Goal: Task Accomplishment & Management: Complete application form

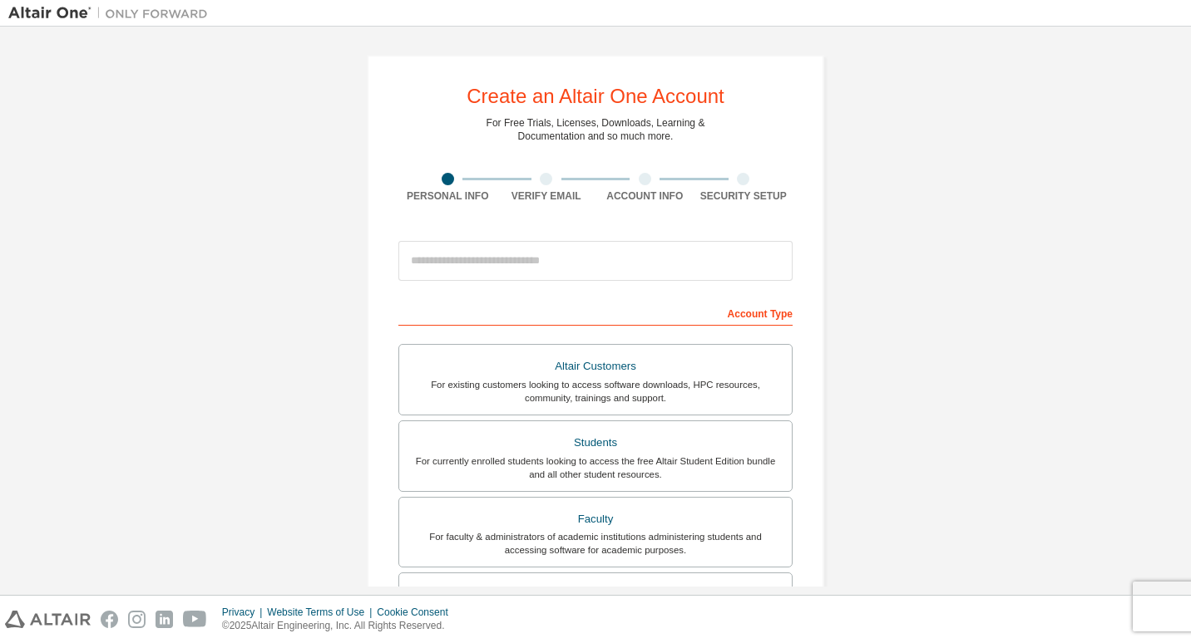
scroll to position [328, 0]
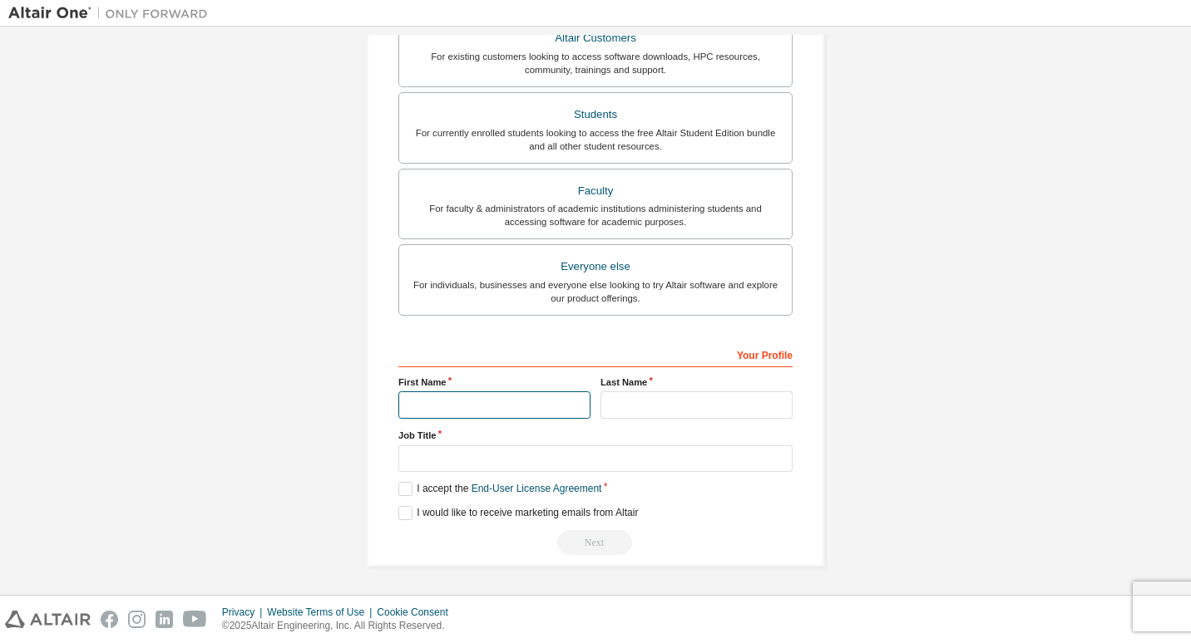
click at [561, 415] on input "text" at bounding box center [494, 405] width 192 height 27
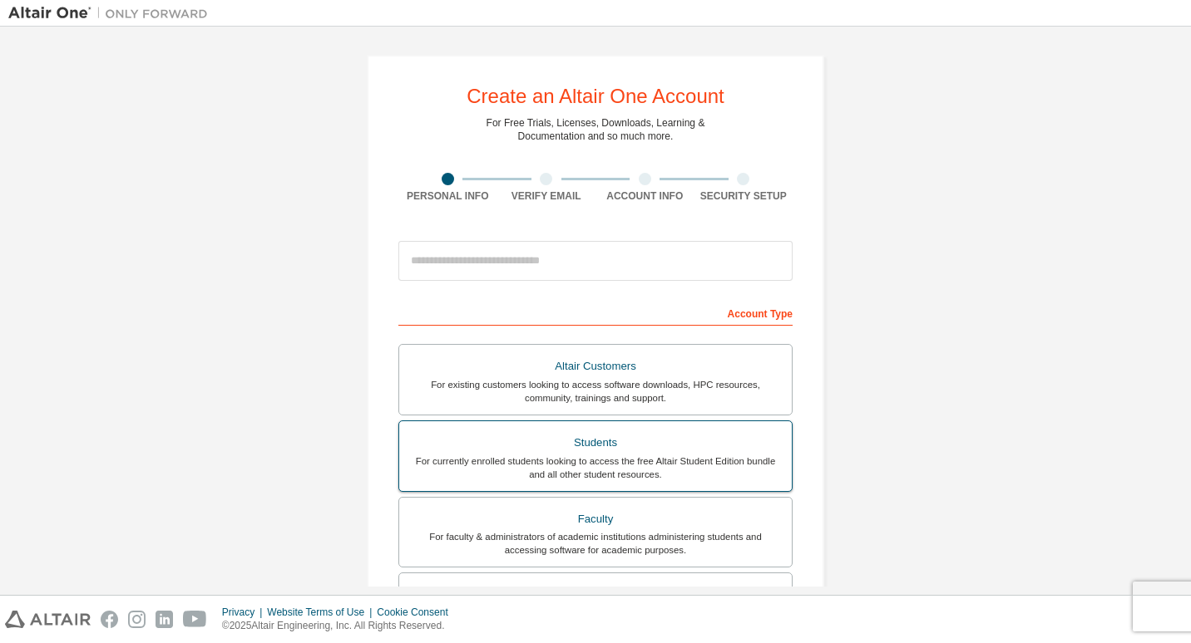
click at [661, 478] on div "For currently enrolled students looking to access the free Altair Student Editi…" at bounding box center [595, 468] width 372 height 27
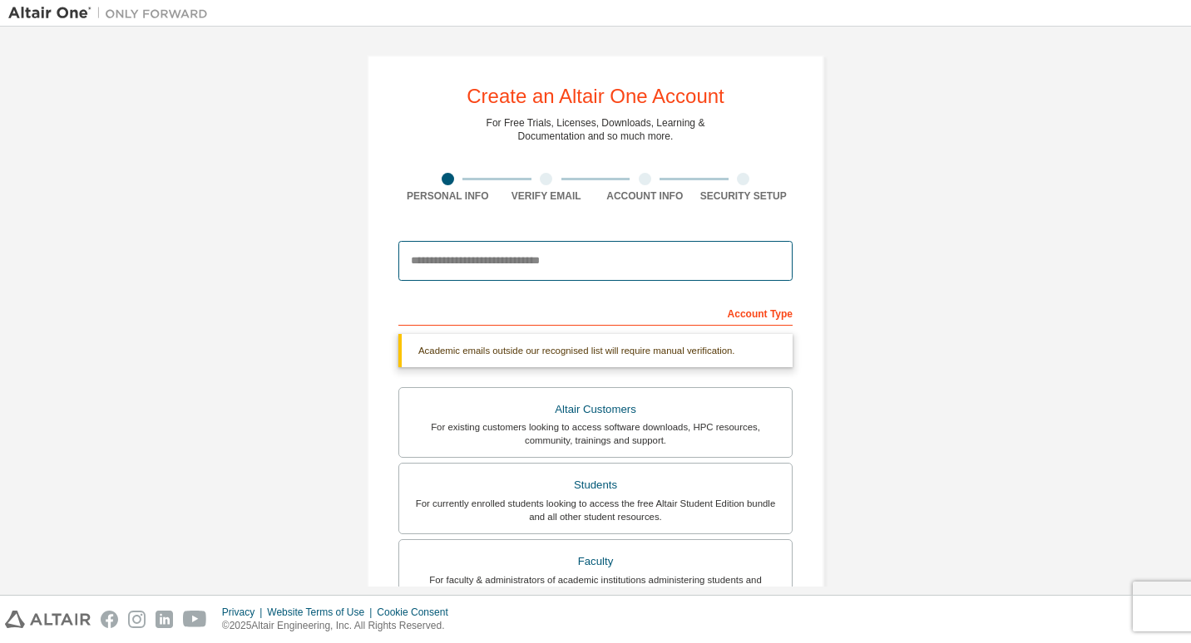
click at [564, 267] on input "email" at bounding box center [595, 261] width 394 height 40
type input "**********"
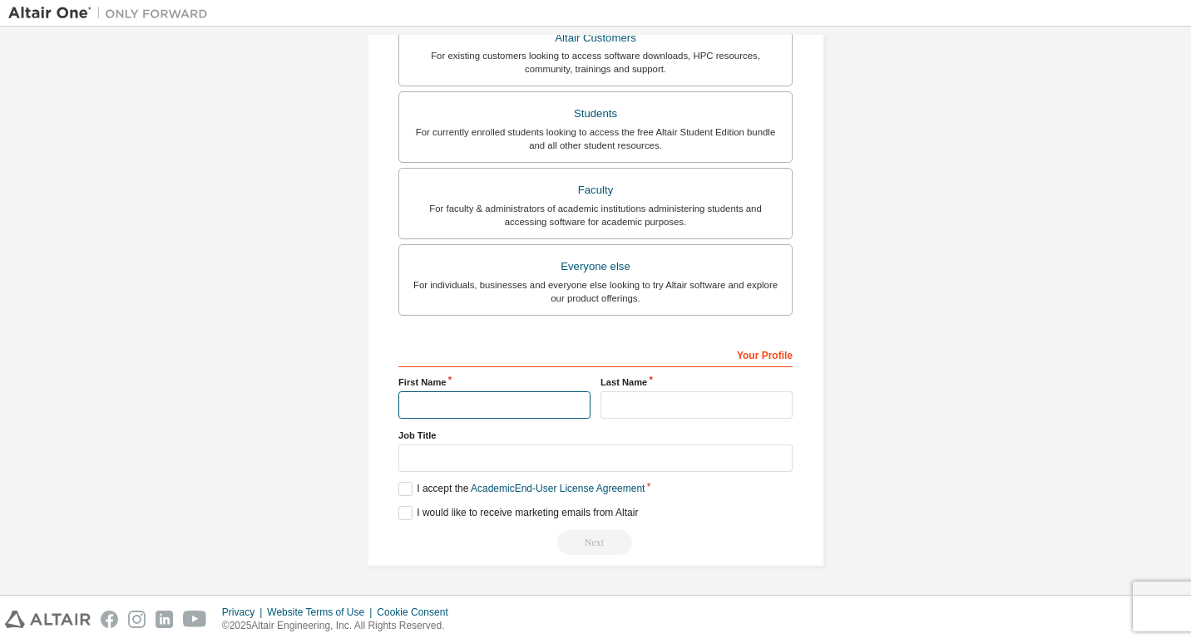
click at [504, 397] on input "text" at bounding box center [494, 405] width 192 height 27
click at [513, 414] on input "text" at bounding box center [494, 405] width 192 height 27
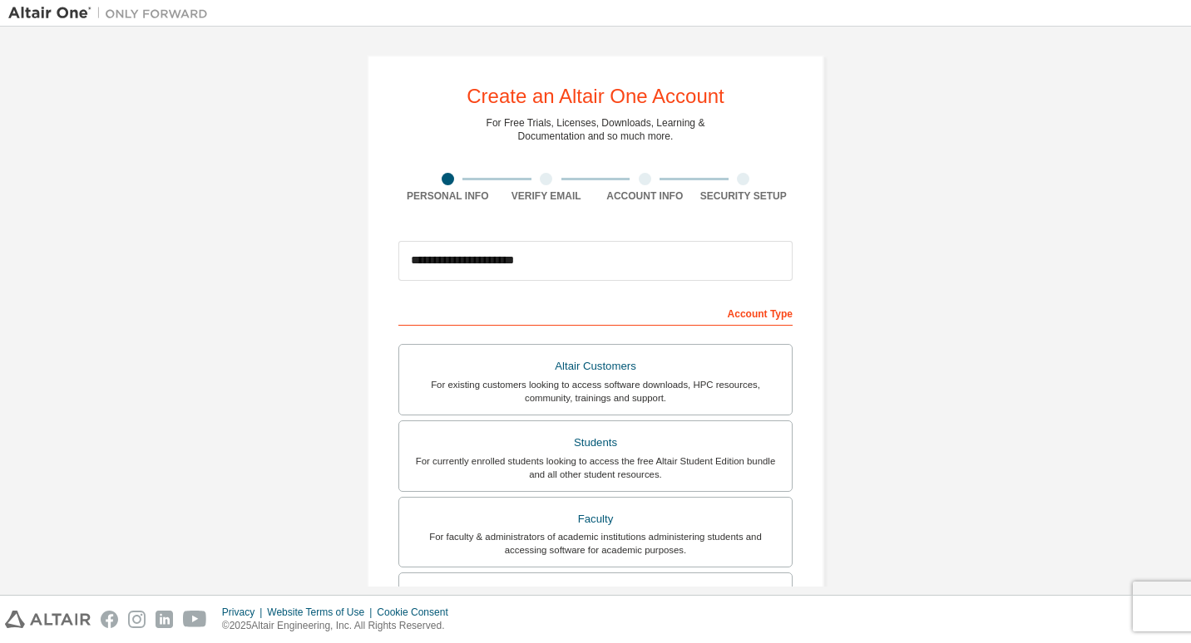
scroll to position [328, 0]
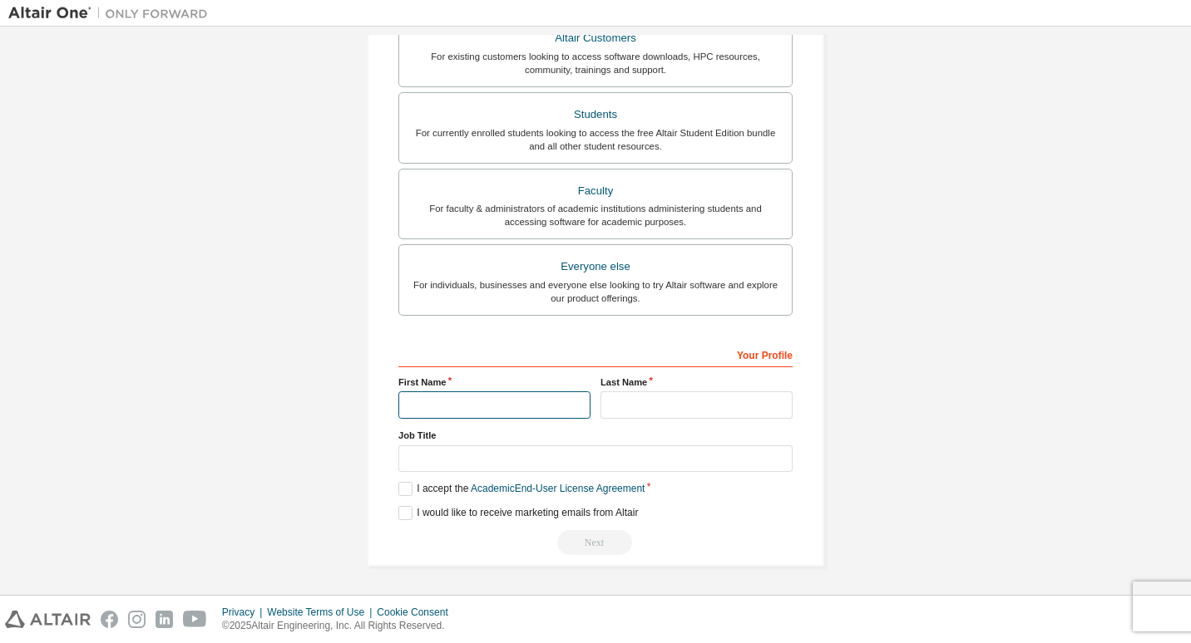
click at [509, 418] on input "text" at bounding box center [494, 405] width 192 height 27
type input "*****"
click at [627, 412] on input "text" at bounding box center [696, 405] width 192 height 27
type input "*****"
drag, startPoint x: 542, startPoint y: 434, endPoint x: 540, endPoint y: 457, distance: 23.4
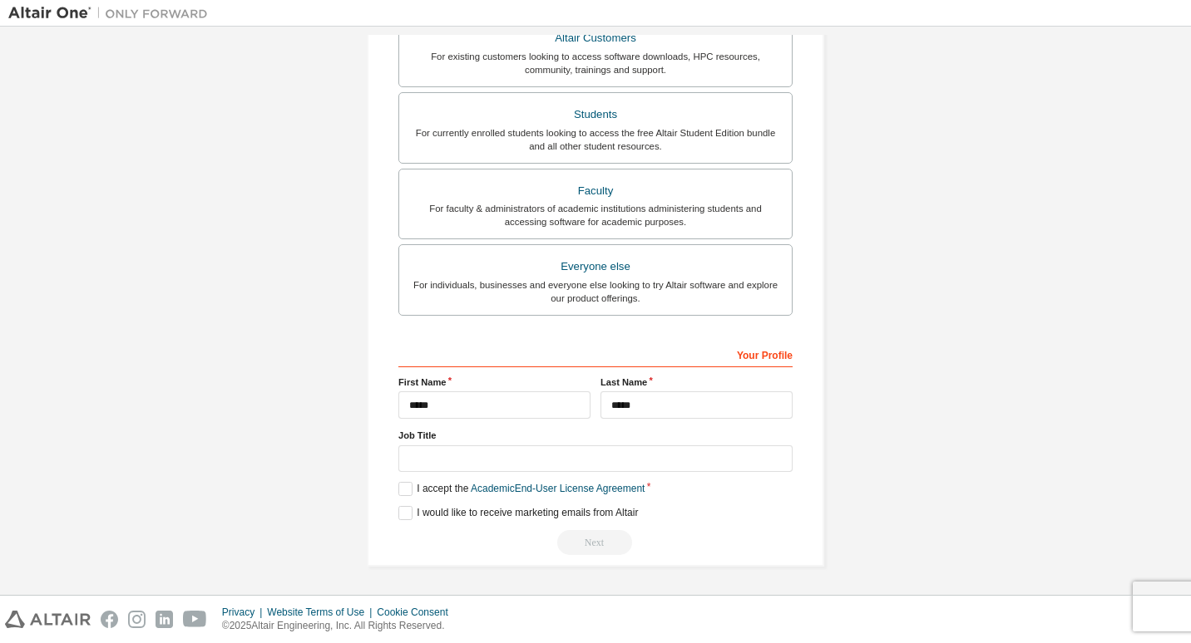
click at [542, 439] on label "Job Title" at bounding box center [595, 435] width 394 height 13
click at [540, 457] on input "text" at bounding box center [595, 459] width 394 height 27
type input "*******"
click at [401, 490] on label "I accept the Academic End-User License Agreement" at bounding box center [521, 489] width 246 height 14
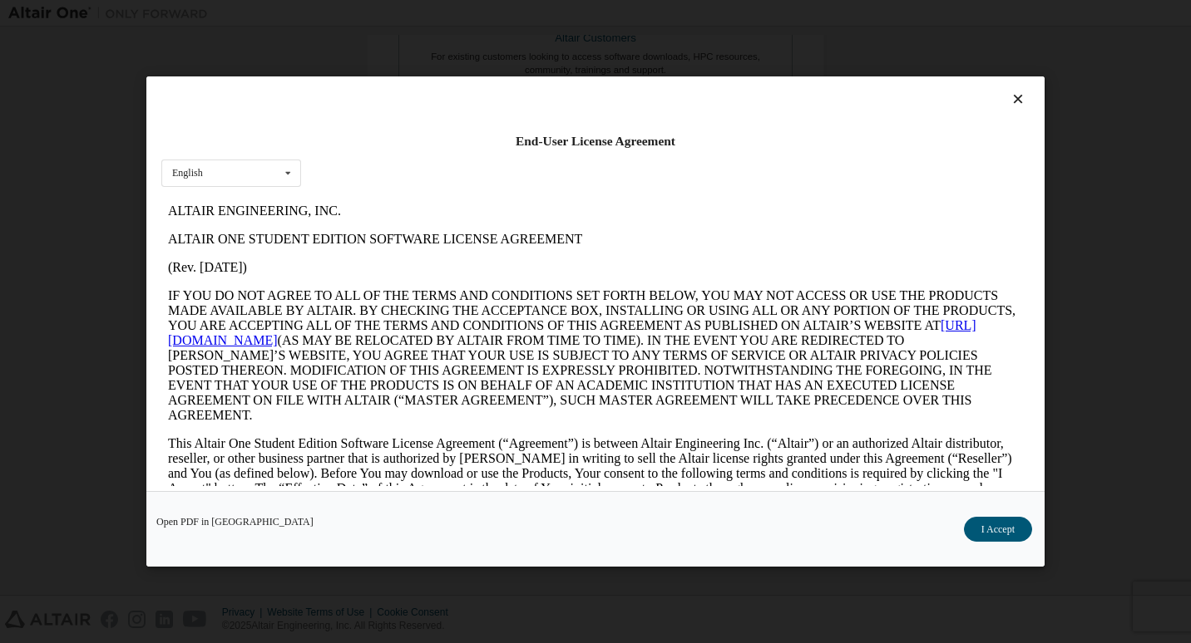
scroll to position [0, 0]
click at [397, 515] on div "Open PDF in New Tab I Accept" at bounding box center [595, 529] width 898 height 76
drag, startPoint x: 963, startPoint y: 534, endPoint x: 973, endPoint y: 535, distance: 10.0
click at [967, 535] on button "I Accept" at bounding box center [998, 529] width 68 height 25
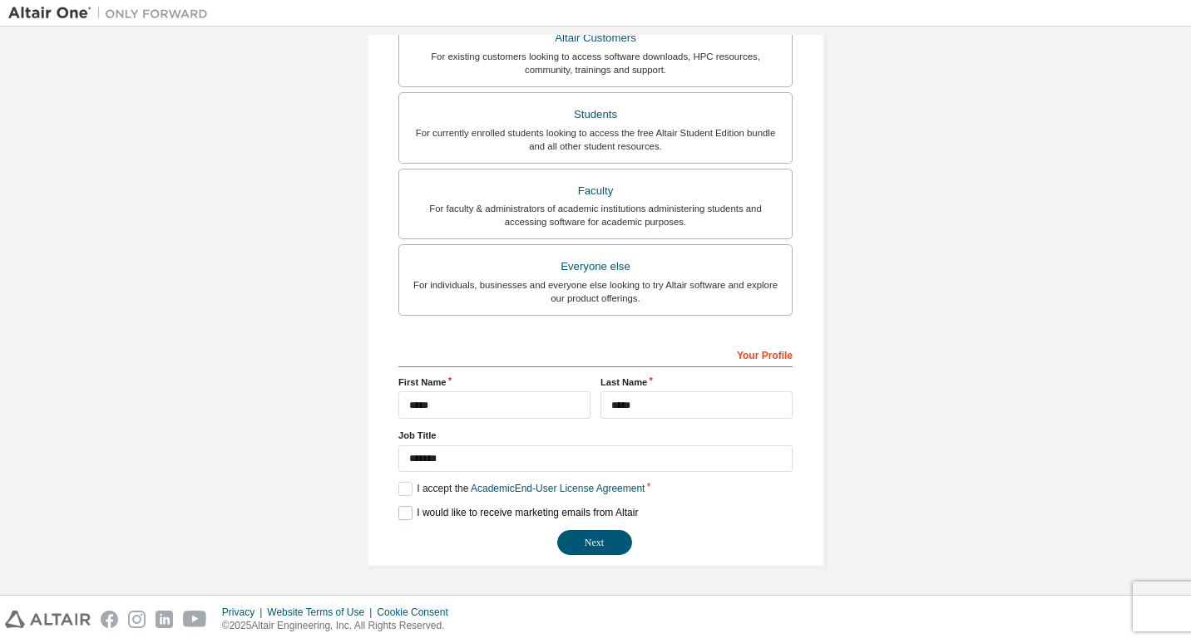
click at [398, 507] on label "I would like to receive marketing emails from Altair" at bounding box center [517, 513] width 239 height 14
click at [590, 540] on button "Next" at bounding box center [594, 542] width 75 height 25
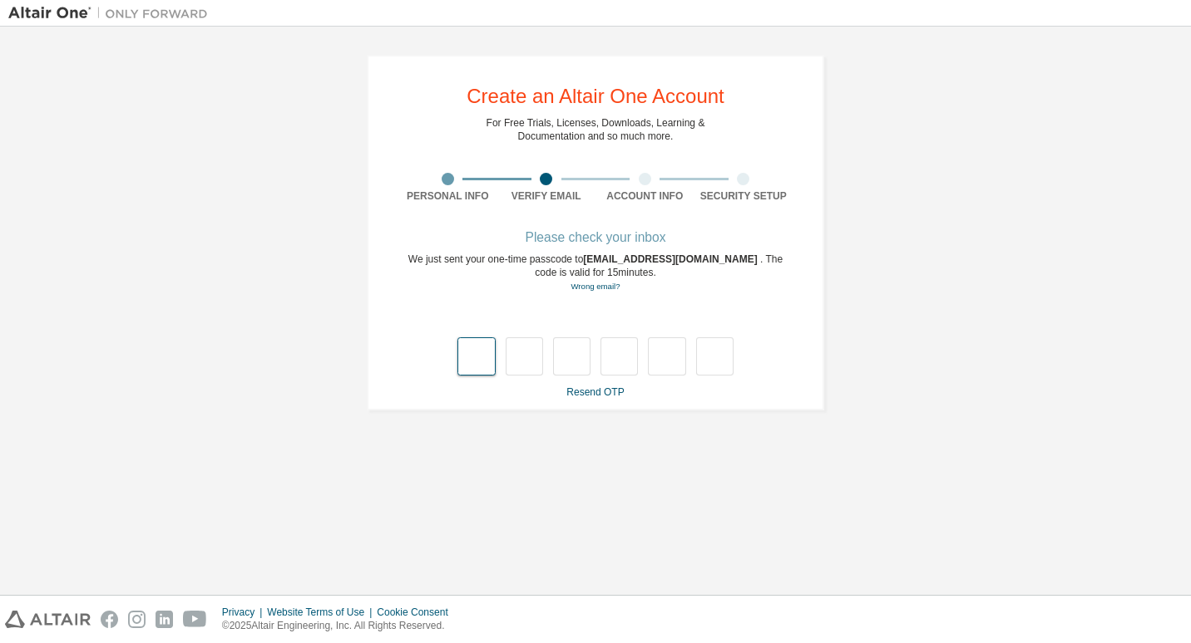
type input "*"
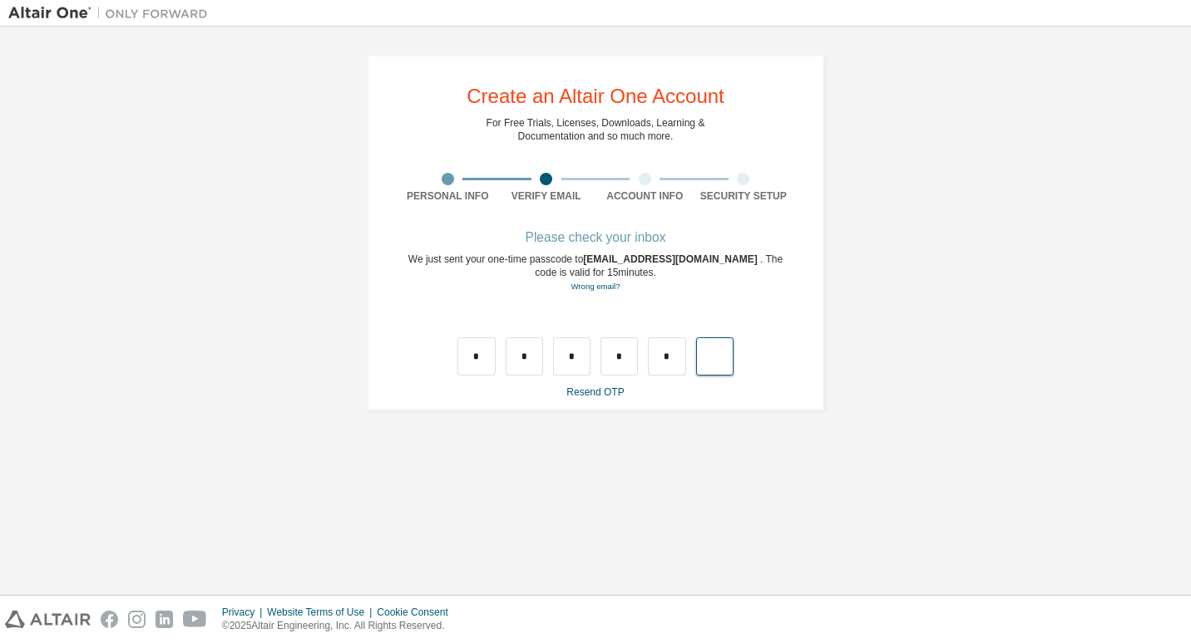
type input "*"
